Goal: Transaction & Acquisition: Book appointment/travel/reservation

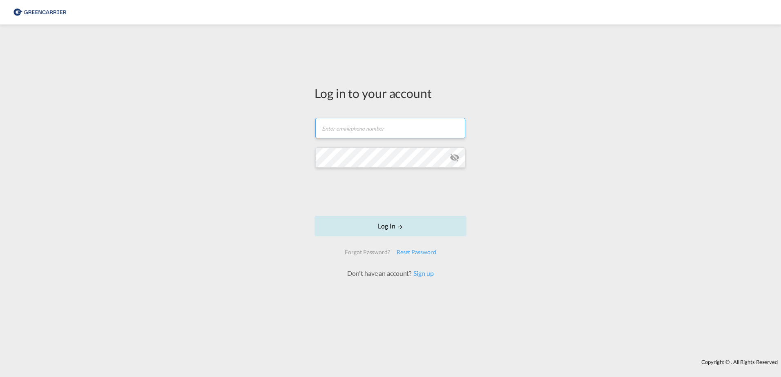
type input "[EMAIL_ADDRESS][DOMAIN_NAME]"
click at [383, 226] on button "Log In" at bounding box center [391, 226] width 152 height 20
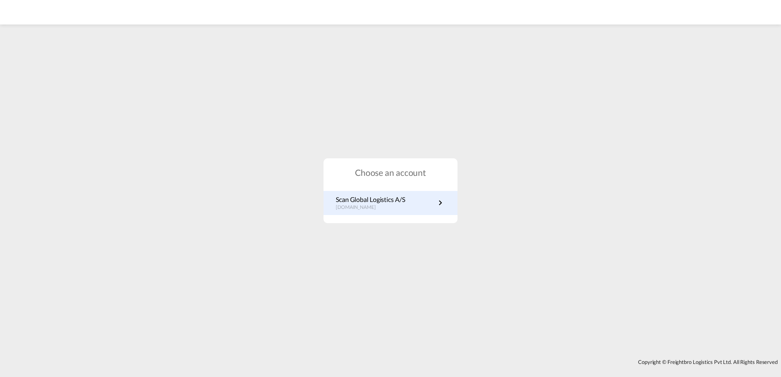
click at [394, 198] on p "Scan Global Logistics A/S" at bounding box center [370, 199] width 69 height 9
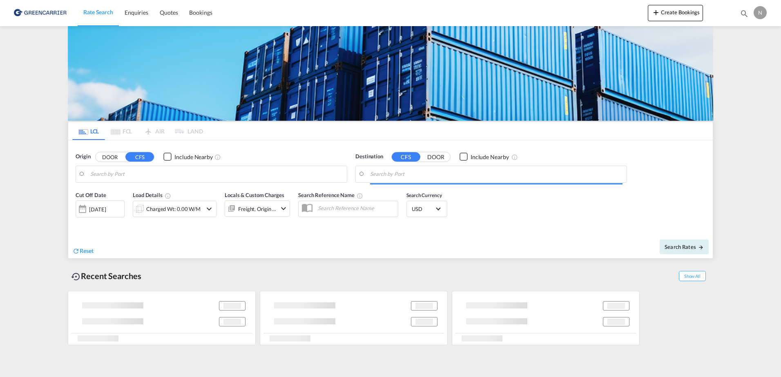
type input "Aarhus, DKAAR"
type input "Puerto Santo Tomas de Castilla, GTSTC"
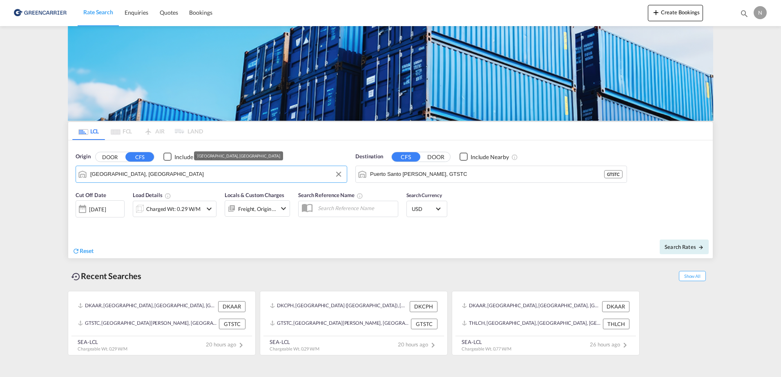
click at [279, 170] on input "Aarhus, DKAAR" at bounding box center [216, 174] width 252 height 12
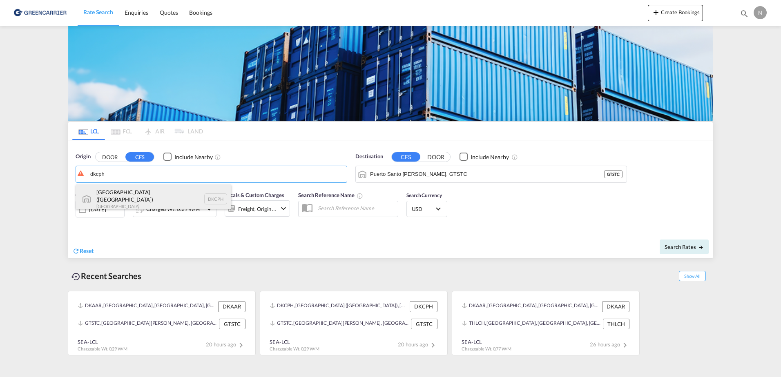
click at [179, 207] on div "Copenhagen (Kobenhavn) Denmark DKCPH" at bounding box center [153, 199] width 155 height 29
type input "Copenhagen (Kobenhavn), DKCPH"
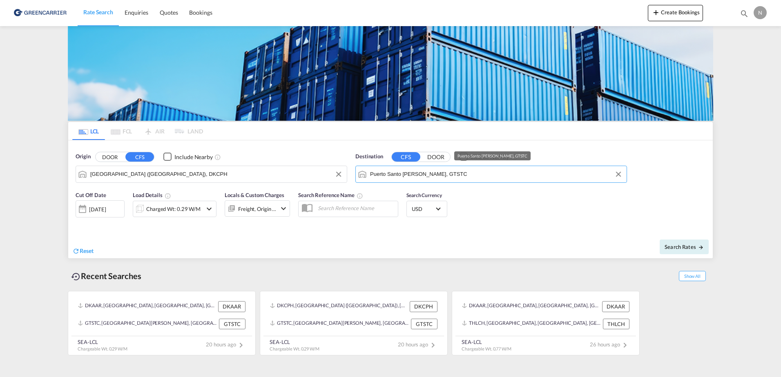
click at [541, 172] on input "Puerto Santo Tomas de Castilla, GTSTC" at bounding box center [496, 174] width 252 height 12
click at [516, 172] on input "Puerto Santo Tomas de Castilla, GTSTC" at bounding box center [496, 174] width 252 height 12
click at [618, 175] on button "Clear Input" at bounding box center [618, 174] width 12 height 12
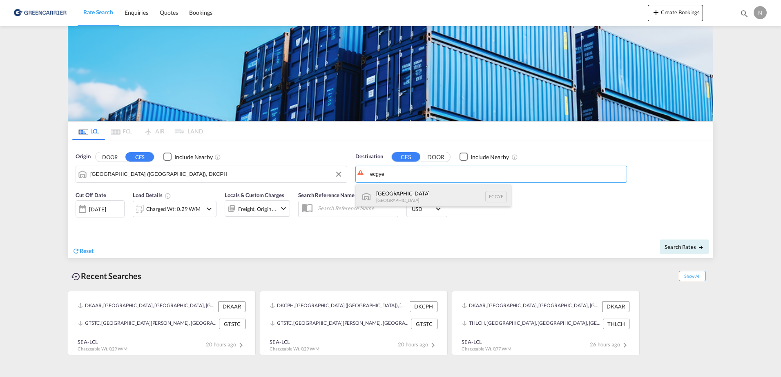
click at [449, 198] on div "Guayaquil Ecuador ECGYE" at bounding box center [433, 197] width 155 height 25
type input "Guayaquil, ECGYE"
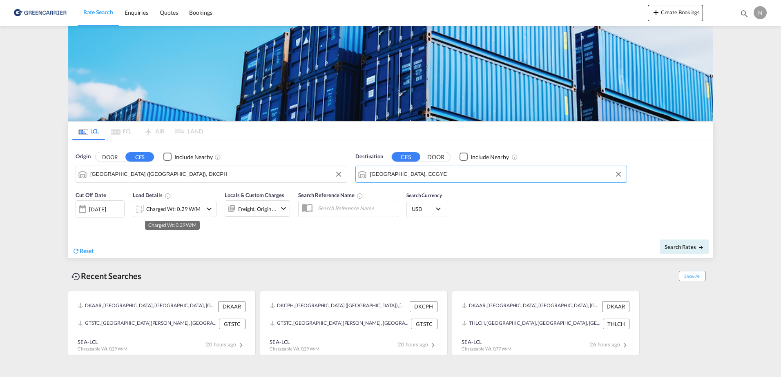
click at [172, 210] on div "Charged Wt: 0.29 W/M" at bounding box center [173, 208] width 54 height 11
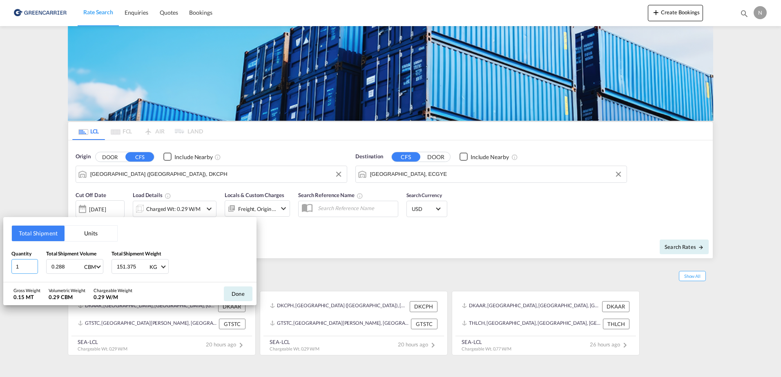
click at [29, 268] on input "1" at bounding box center [24, 266] width 27 height 15
type input "2"
click at [36, 264] on input "2" at bounding box center [24, 266] width 27 height 15
drag, startPoint x: 69, startPoint y: 269, endPoint x: 26, endPoint y: 271, distance: 43.8
click at [26, 271] on div "Quantity 2 Total Shipment Volume 0.288 CBM CBM CFT Total Shipment Weight 151.37…" at bounding box center [129, 262] width 237 height 25
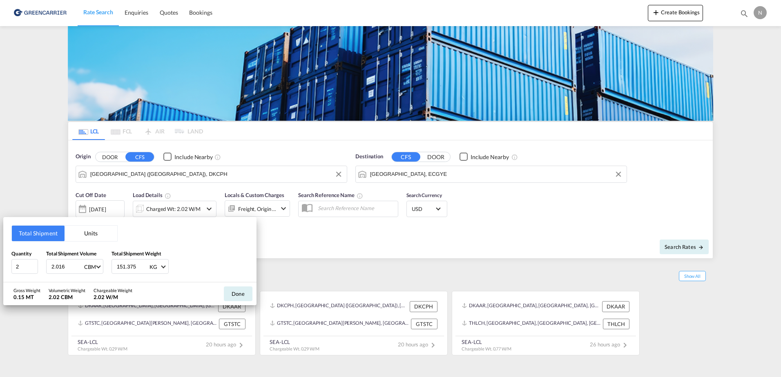
type input "2.016"
drag, startPoint x: 138, startPoint y: 266, endPoint x: 23, endPoint y: 259, distance: 115.4
click at [23, 259] on div "Quantity 2 Total Shipment Volume 2.016 CBM CBM CFT Total Shipment Weight 151.37…" at bounding box center [129, 262] width 237 height 25
type input "1311.200"
click at [210, 259] on div "Quantity 2 Total Shipment Volume 2.016 CBM CBM CFT Total Shipment Weight 1311.2…" at bounding box center [129, 262] width 237 height 25
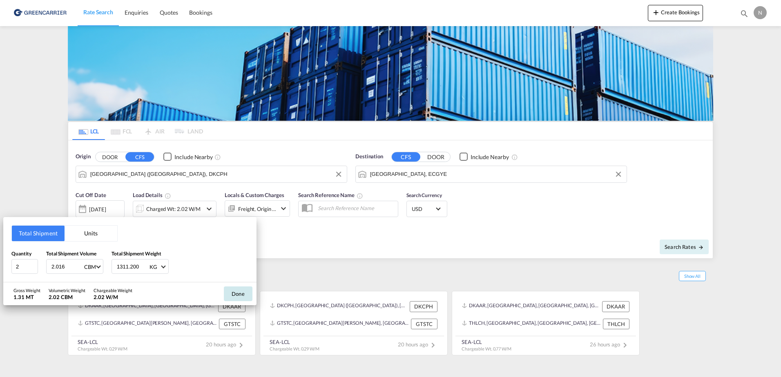
click at [238, 296] on button "Done" at bounding box center [238, 294] width 29 height 15
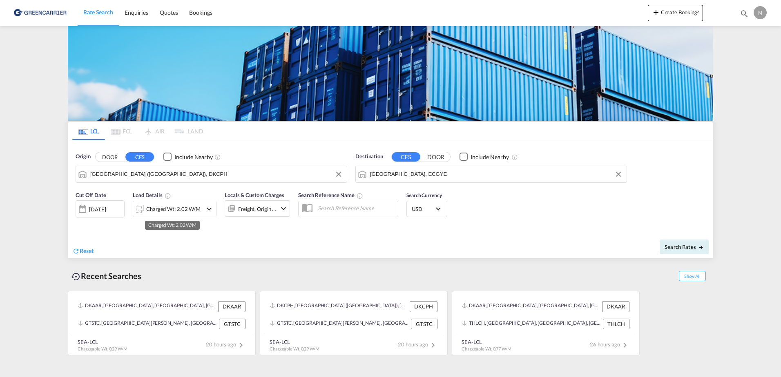
click at [165, 211] on div "Charged Wt: 2.02 W/M" at bounding box center [173, 208] width 54 height 11
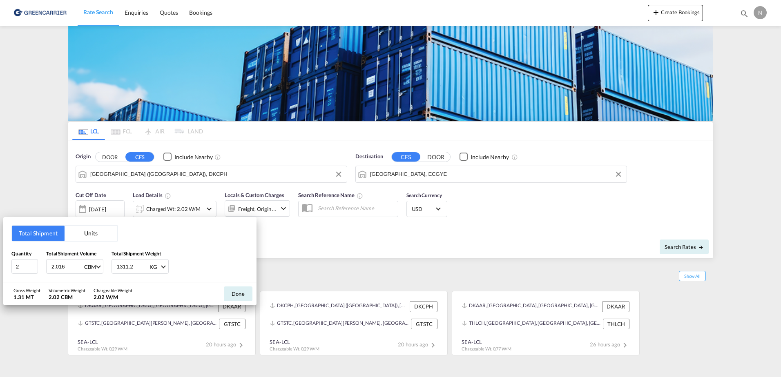
click at [266, 212] on div "Total Shipment Units Quantity 2 Total Shipment Volume 2.016 CBM CBM CFT Total S…" at bounding box center [390, 188] width 781 height 377
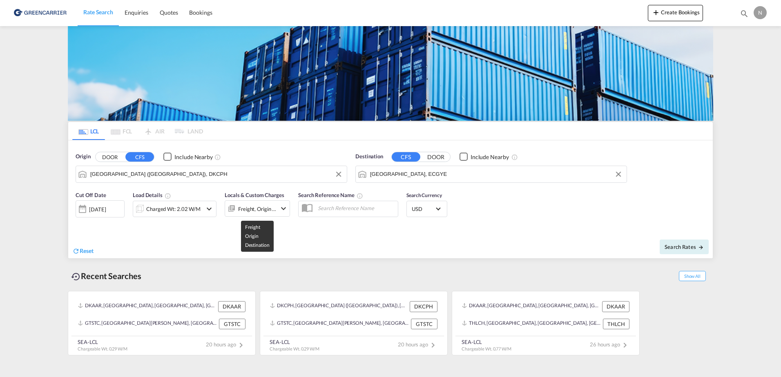
click at [255, 208] on div "Freight, Origin +1" at bounding box center [257, 208] width 38 height 11
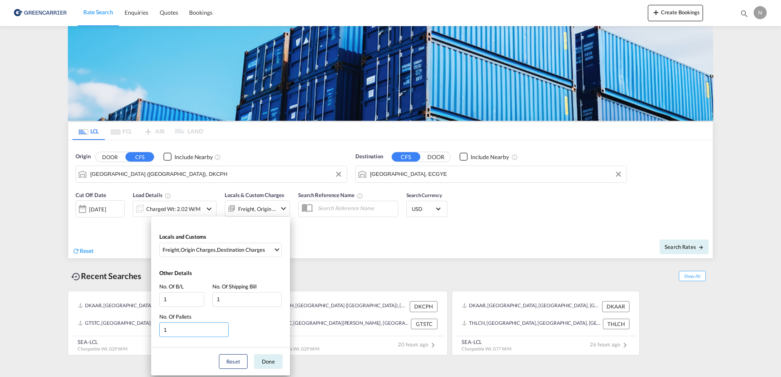
click at [178, 330] on input "1" at bounding box center [193, 330] width 69 height 15
click at [225, 333] on input "0" at bounding box center [193, 330] width 69 height 15
click at [225, 327] on input "1" at bounding box center [193, 330] width 69 height 15
type input "2"
click at [225, 327] on input "2" at bounding box center [193, 330] width 69 height 15
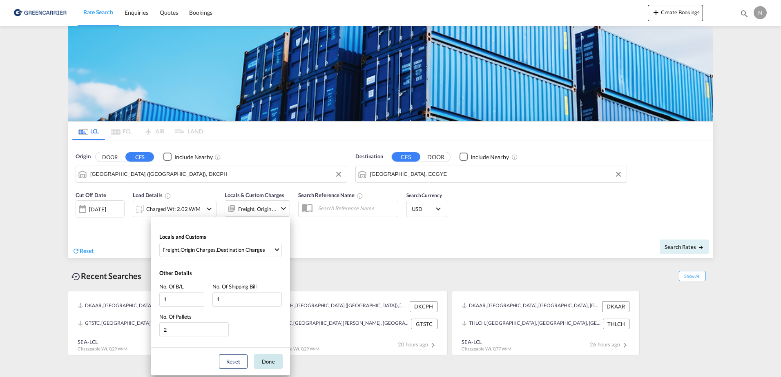
click at [270, 356] on button "Done" at bounding box center [268, 362] width 29 height 15
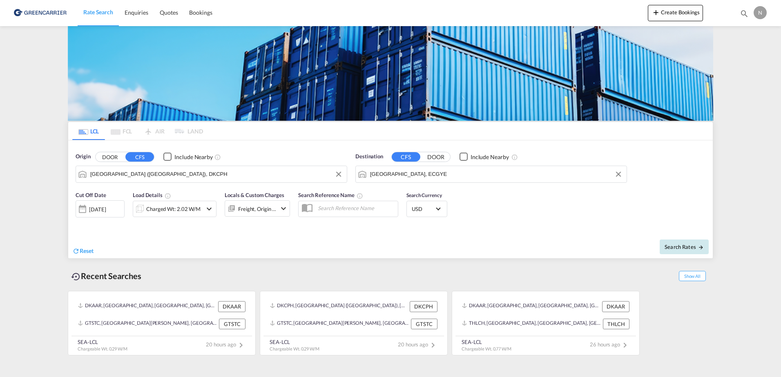
click at [690, 249] on span "Search Rates" at bounding box center [684, 247] width 39 height 7
type input "DKCPH to ECGYE / 10 Oct 2025"
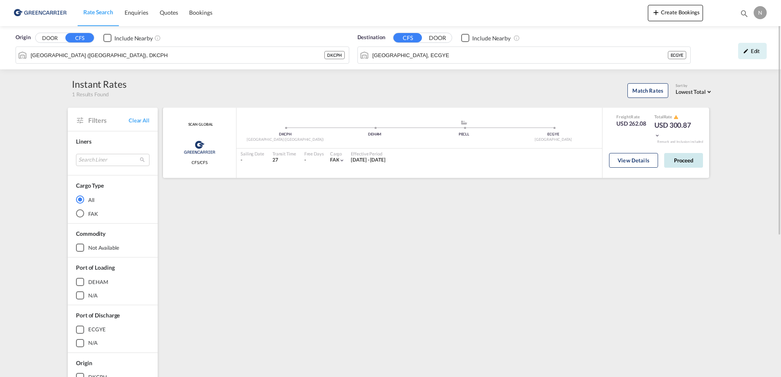
click at [683, 162] on button "Proceed" at bounding box center [683, 160] width 39 height 15
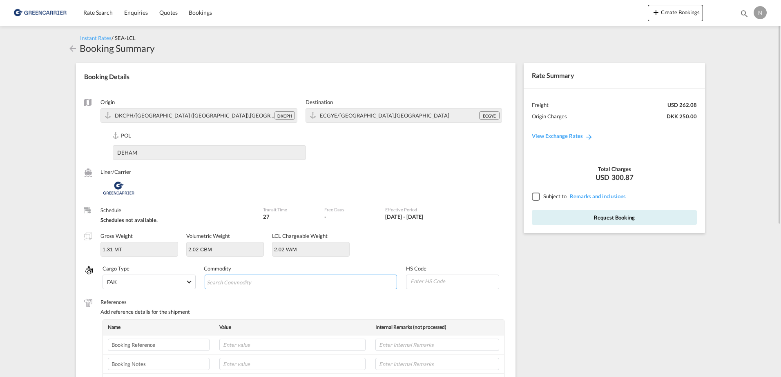
click at [271, 284] on input "Search Commodity" at bounding box center [244, 282] width 75 height 13
type input "e"
type input "ENZYMES"
type input "350790"
click at [255, 347] on input "text" at bounding box center [292, 345] width 146 height 12
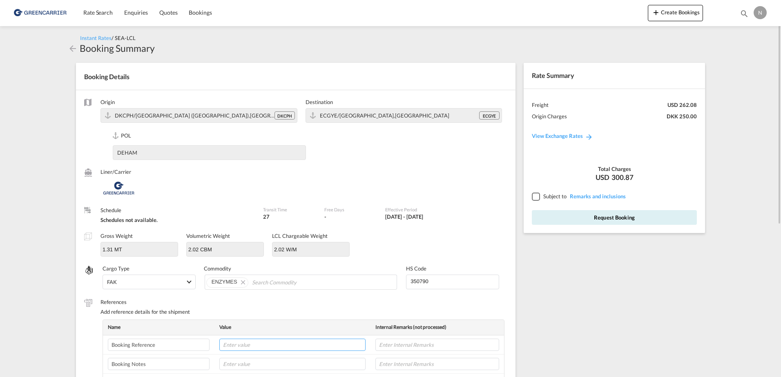
paste input "CPH32106901"
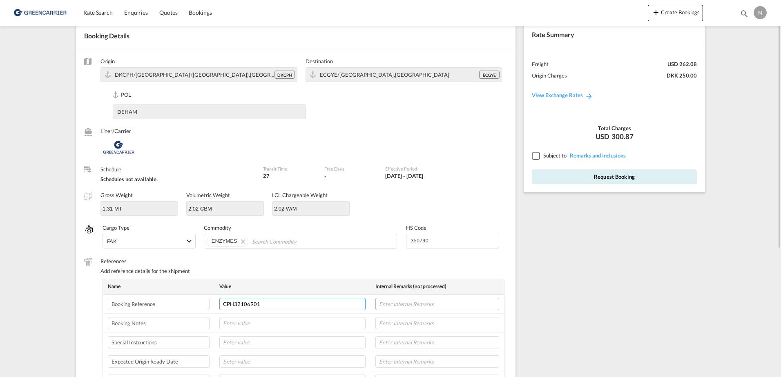
type input "CPH32106901"
click at [435, 304] on input "text" at bounding box center [437, 304] width 124 height 12
type input "NOVONESIS"
type input "14-10-25"
click at [448, 365] on input "text" at bounding box center [437, 362] width 124 height 12
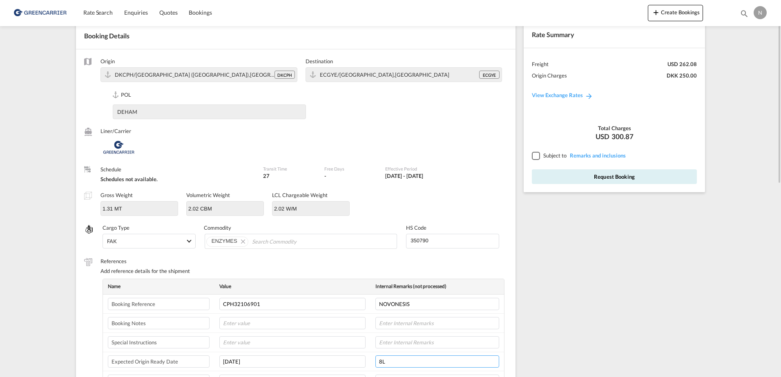
scroll to position [0, 0]
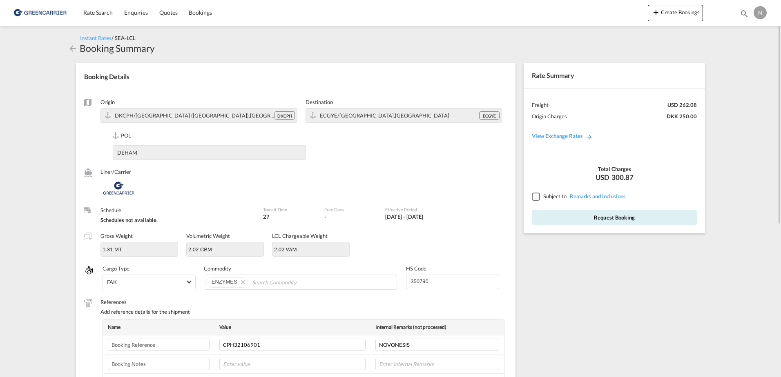
type input "8L"
click at [536, 196] on div at bounding box center [535, 196] width 7 height 7
click at [587, 218] on button "Request Booking" at bounding box center [614, 217] width 165 height 15
